Goal: Transaction & Acquisition: Book appointment/travel/reservation

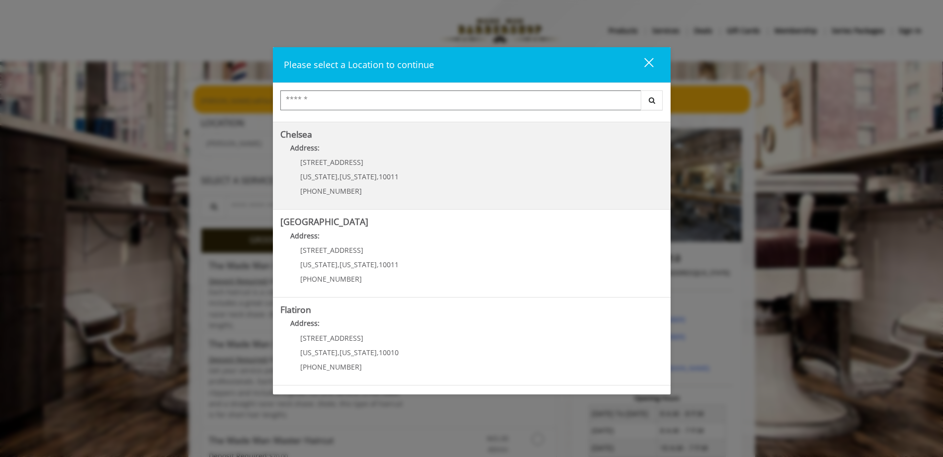
scroll to position [164, 0]
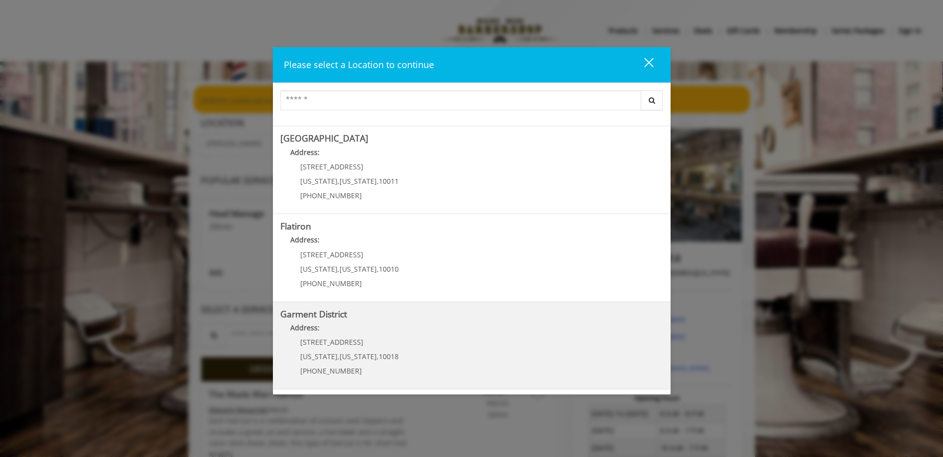
click at [379, 332] on District "Address:" at bounding box center [471, 331] width 383 height 16
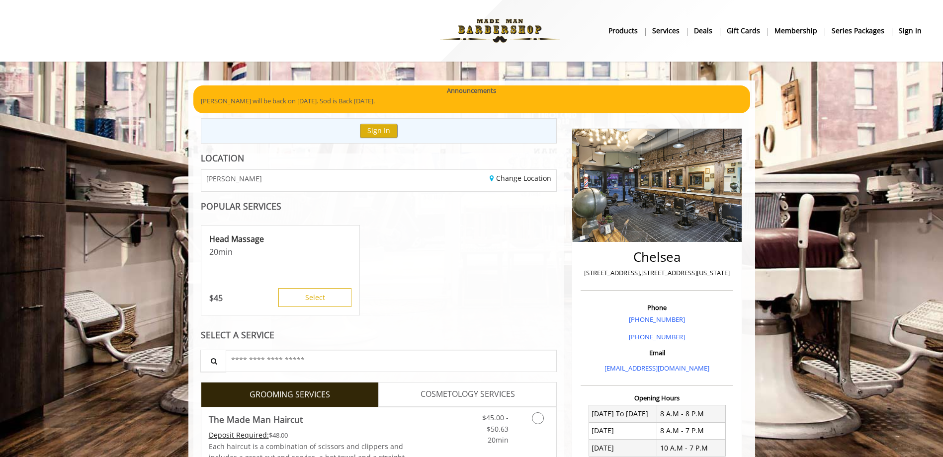
scroll to position [19, 0]
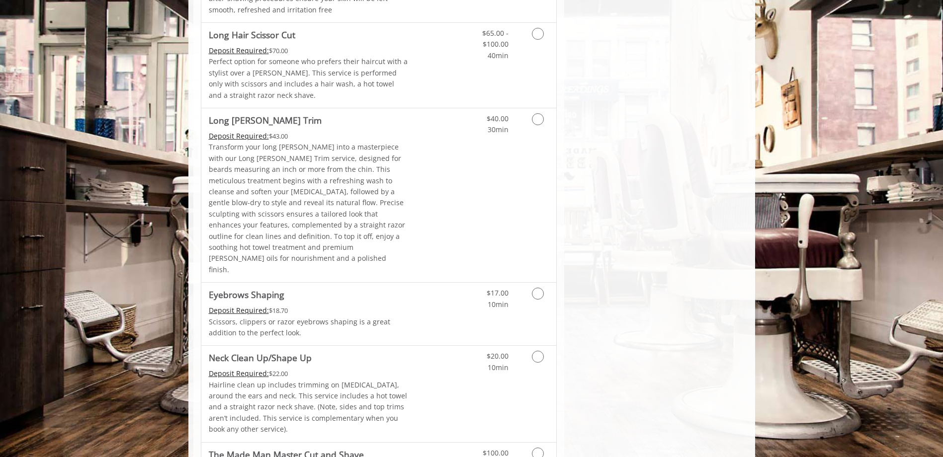
scroll to position [1395, 0]
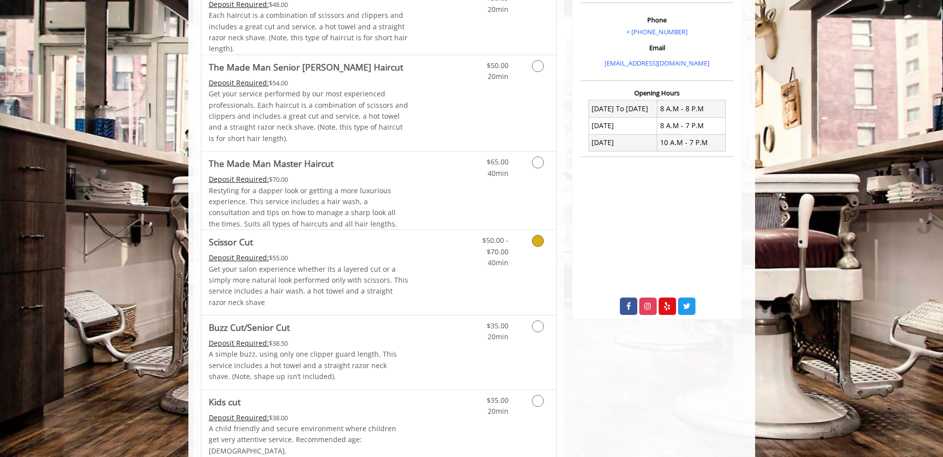
click at [527, 241] on link "Grooming services" at bounding box center [535, 249] width 25 height 38
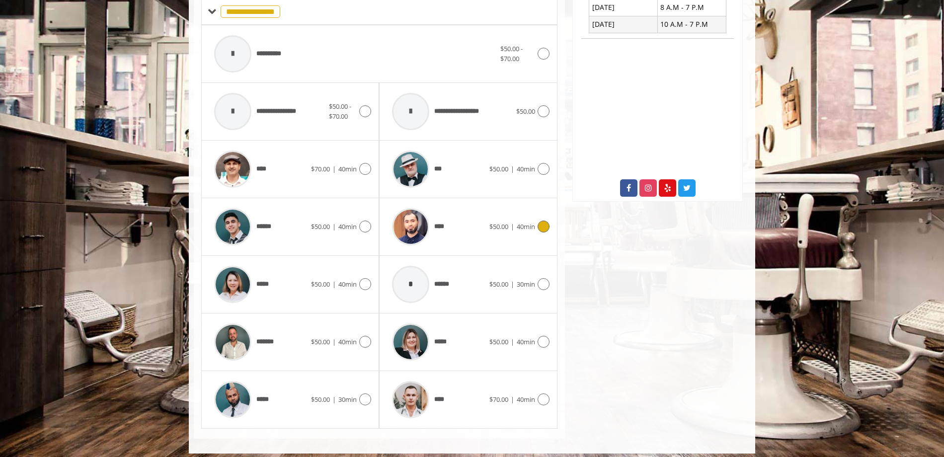
scroll to position [427, 0]
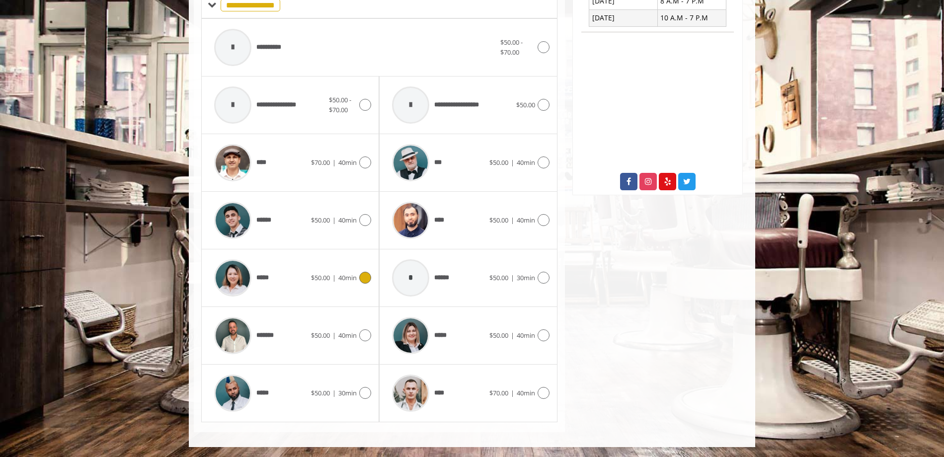
click at [360, 278] on icon at bounding box center [365, 278] width 12 height 12
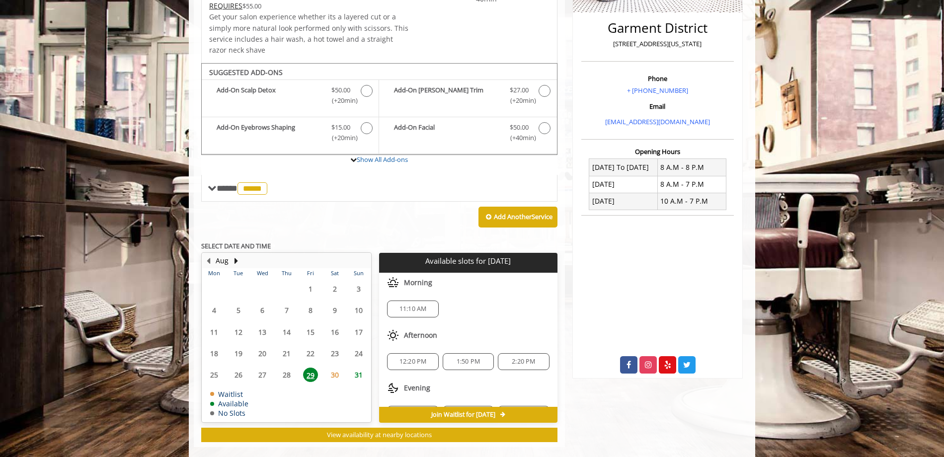
scroll to position [258, 0]
